Goal: Communication & Community: Ask a question

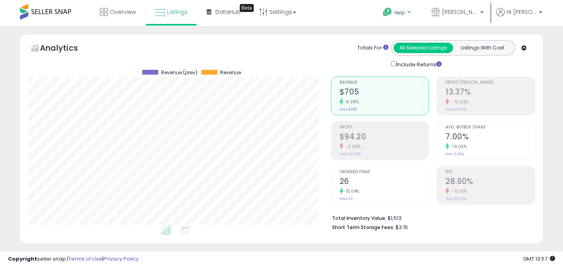
click at [393, 12] on icon at bounding box center [388, 12] width 10 height 10
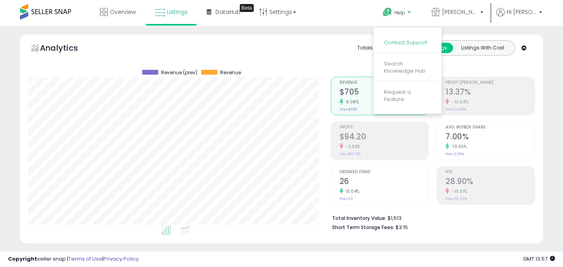
click at [419, 42] on link "Contact Support" at bounding box center [405, 43] width 43 height 8
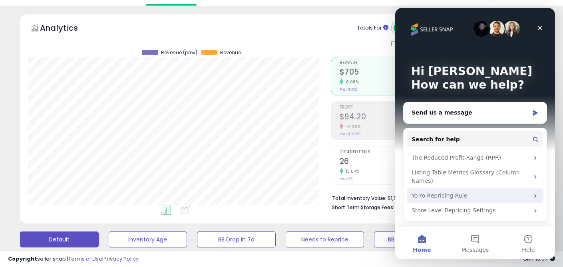
scroll to position [53, 0]
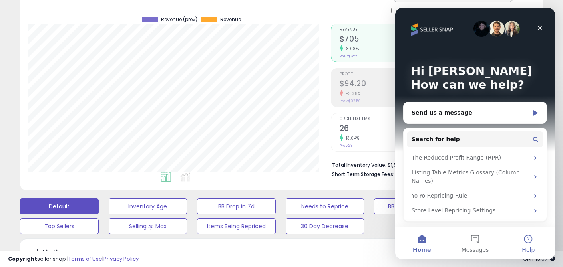
click at [531, 240] on button "Help" at bounding box center [528, 244] width 53 height 32
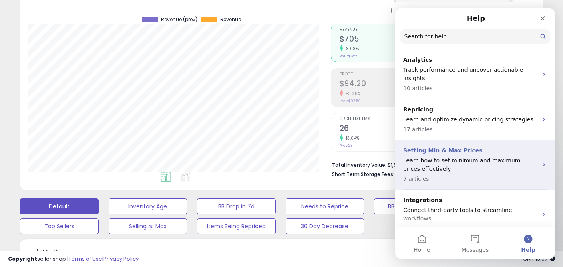
scroll to position [248, 0]
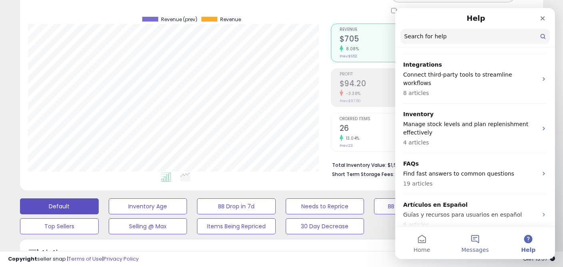
click at [485, 239] on button "Messages" at bounding box center [475, 244] width 53 height 32
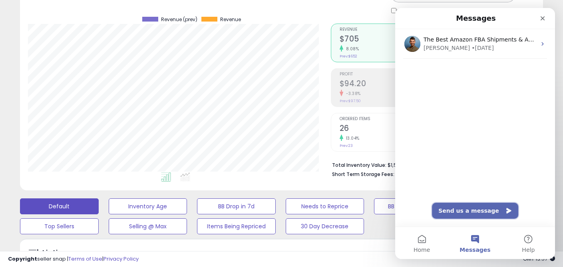
click at [459, 212] on button "Send us a message" at bounding box center [475, 211] width 86 height 16
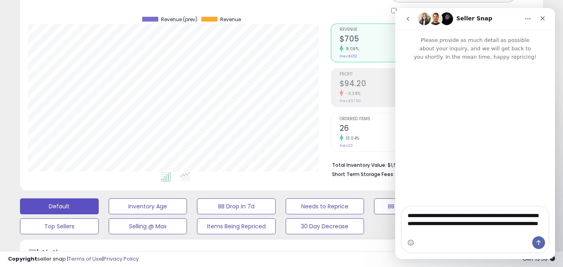
type textarea "**********"
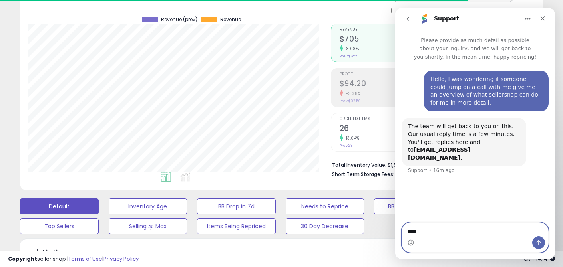
type textarea "*****"
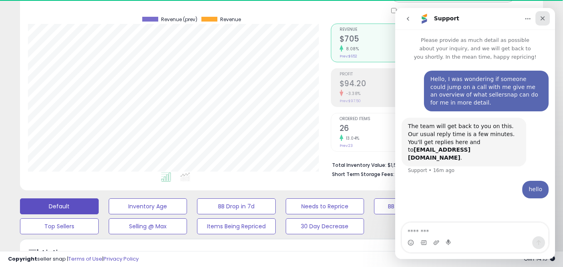
click at [543, 19] on icon "Close" at bounding box center [543, 18] width 4 height 4
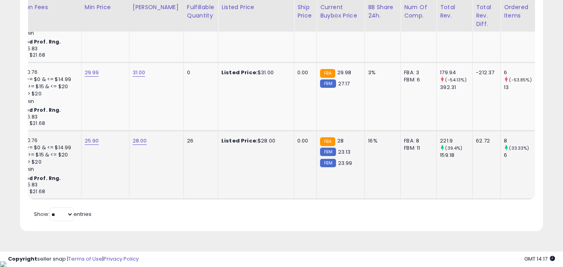
scroll to position [0, 0]
